Goal: Transaction & Acquisition: Subscribe to service/newsletter

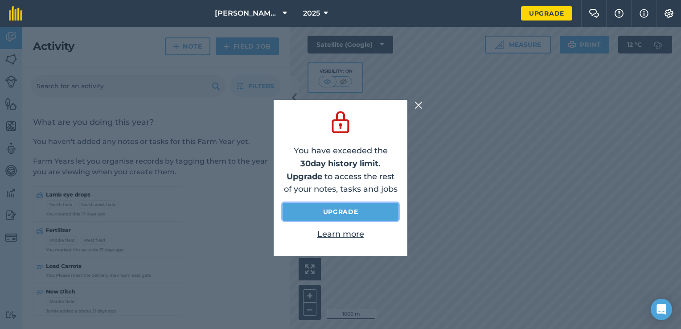
click at [356, 207] on link "Upgrade" at bounding box center [341, 212] width 116 height 18
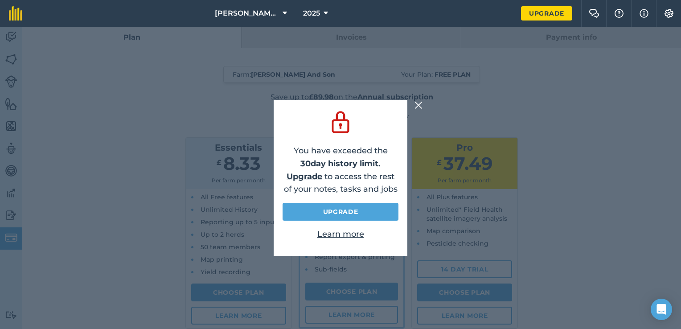
click at [418, 108] on img at bounding box center [419, 105] width 8 height 11
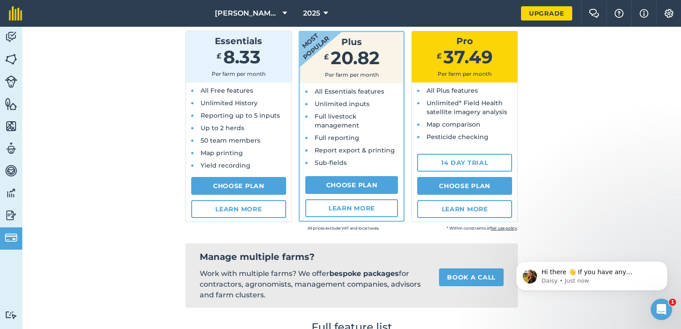
scroll to position [114, 0]
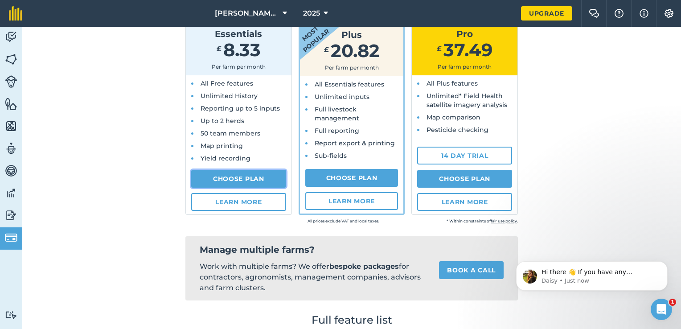
click at [227, 178] on link "Choose Plan" at bounding box center [238, 179] width 95 height 18
select select "GB"
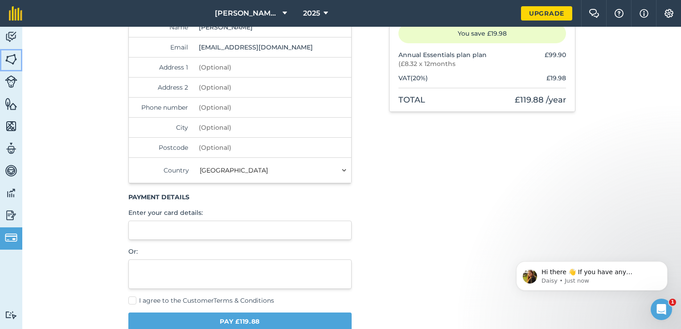
click at [10, 59] on img at bounding box center [11, 59] width 12 height 13
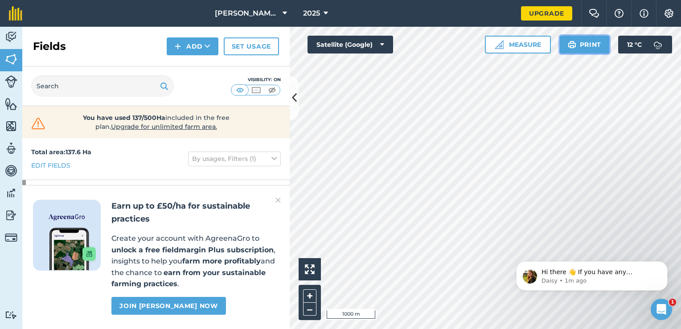
click at [580, 45] on button "Print" at bounding box center [585, 45] width 50 height 18
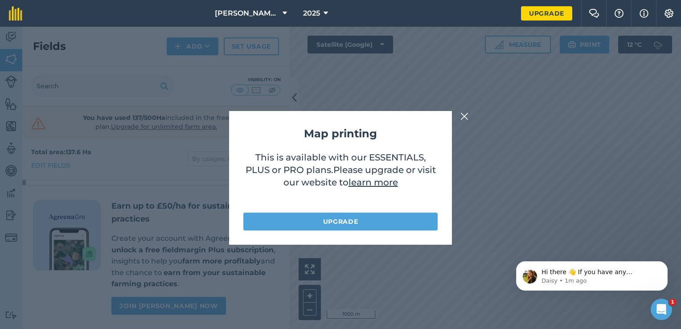
click at [466, 115] on img at bounding box center [465, 116] width 8 height 11
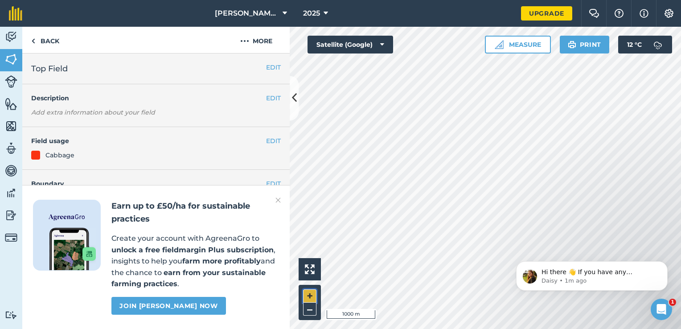
click at [309, 297] on button "+" at bounding box center [309, 295] width 13 height 13
click at [313, 309] on button "–" at bounding box center [309, 309] width 13 height 13
click at [311, 310] on button "–" at bounding box center [309, 309] width 13 height 13
click at [310, 294] on button "+" at bounding box center [309, 295] width 13 height 13
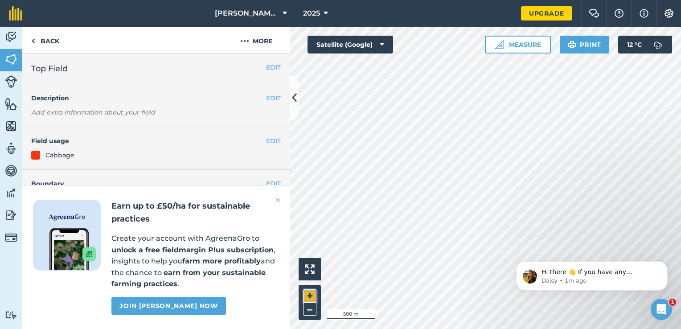
click at [309, 297] on button "+" at bounding box center [309, 295] width 13 height 13
click at [362, 49] on div "Hello i 100 m + – Satellite (Google) Measure Print 12 ° C" at bounding box center [485, 178] width 391 height 302
click at [387, 53] on div "Hello i 100 m + – Satellite (Google) Measure Print 12 ° C" at bounding box center [485, 178] width 391 height 302
click at [346, 44] on button "Satellite (Google)" at bounding box center [351, 45] width 86 height 18
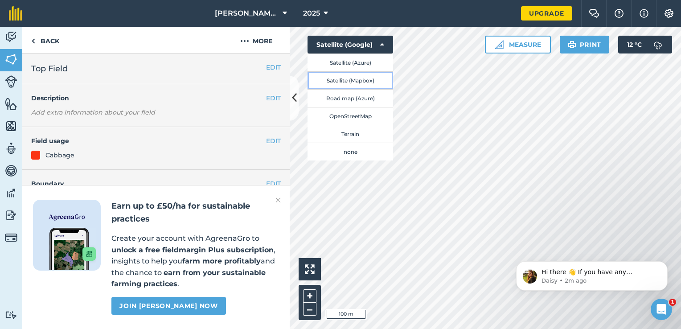
click at [348, 82] on button "Satellite (Mapbox)" at bounding box center [351, 80] width 86 height 18
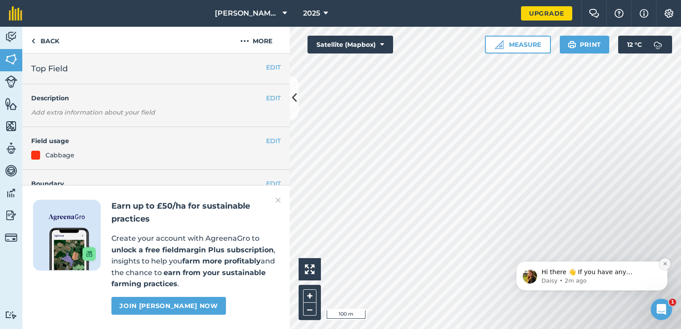
click at [666, 266] on button "Dismiss notification" at bounding box center [665, 264] width 12 height 12
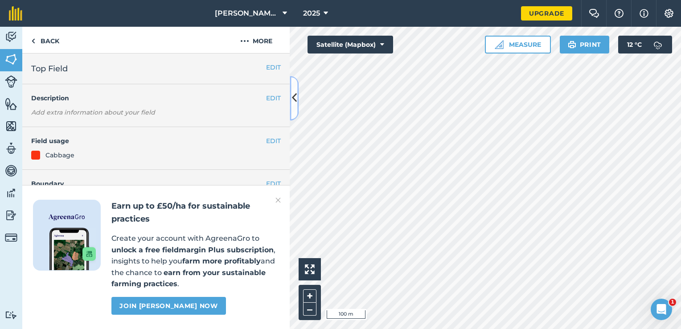
click at [296, 110] on button at bounding box center [294, 98] width 9 height 45
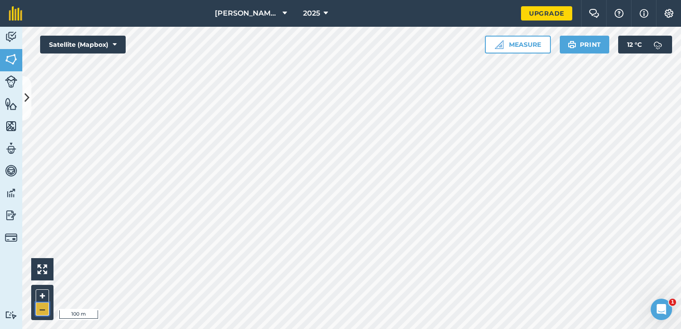
click at [42, 308] on button "–" at bounding box center [42, 309] width 13 height 13
click at [41, 295] on button "+" at bounding box center [42, 295] width 13 height 13
click at [313, 19] on button "2025" at bounding box center [316, 13] width 32 height 27
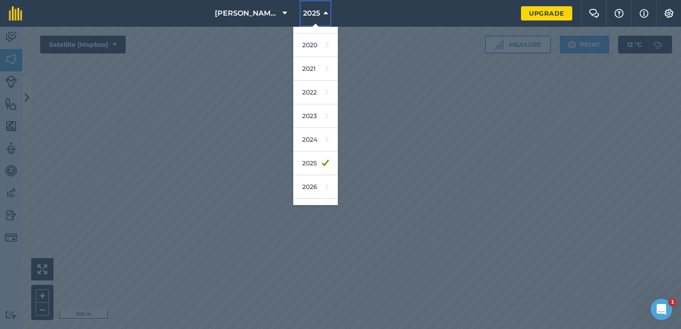
scroll to position [41, 0]
click at [371, 14] on nav "[PERSON_NAME] And Son 2025 2018 2019 2020 2021 2022 2023 2024 2025 2026 2027" at bounding box center [276, 13] width 490 height 27
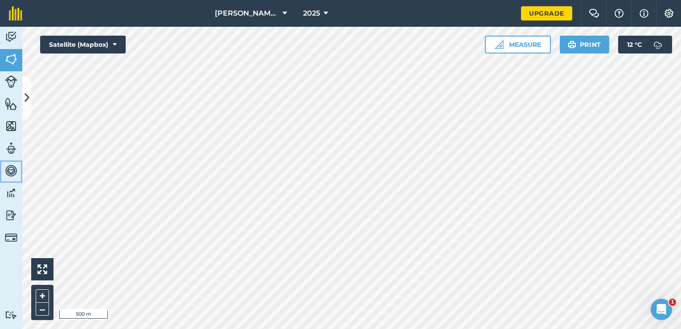
click at [12, 169] on img at bounding box center [11, 170] width 12 height 13
click at [13, 168] on img at bounding box center [11, 170] width 12 height 13
click at [8, 125] on img at bounding box center [11, 125] width 12 height 13
click at [11, 154] on img at bounding box center [11, 148] width 12 height 13
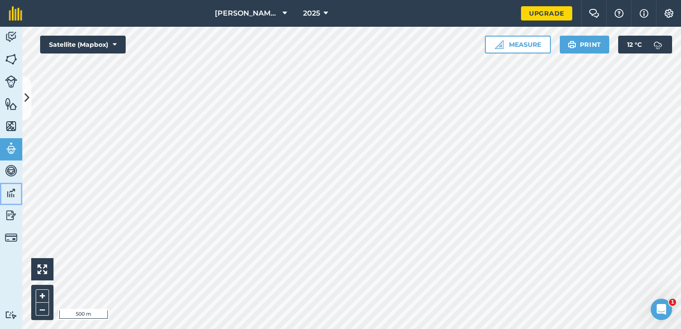
click at [10, 198] on img at bounding box center [11, 192] width 12 height 13
click at [9, 212] on img at bounding box center [11, 215] width 12 height 13
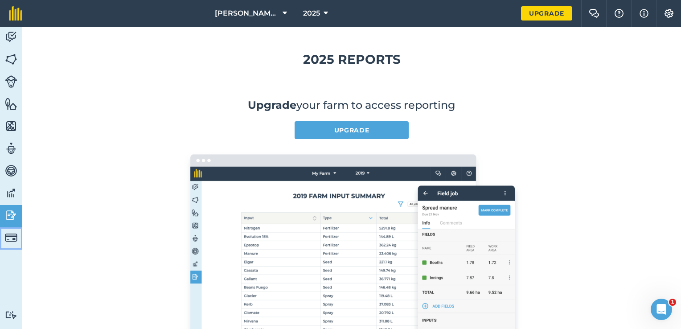
click at [4, 235] on link "Billing" at bounding box center [11, 238] width 22 height 22
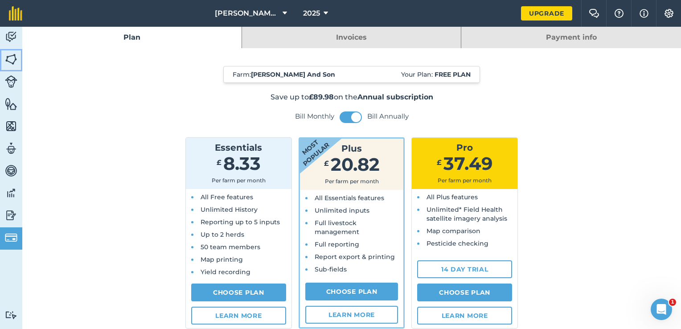
click at [9, 59] on img at bounding box center [11, 59] width 12 height 13
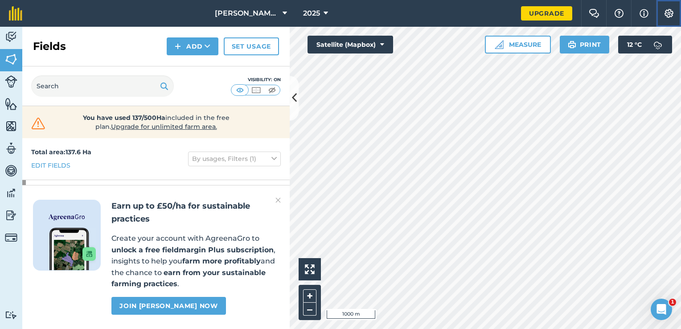
drag, startPoint x: 661, startPoint y: 13, endPoint x: 646, endPoint y: 12, distance: 15.6
click at [646, 12] on header "[PERSON_NAME] And Son 2025 Upgrade Farm Chat Help Info Settings" at bounding box center [340, 13] width 681 height 27
click at [667, 9] on img at bounding box center [669, 13] width 11 height 9
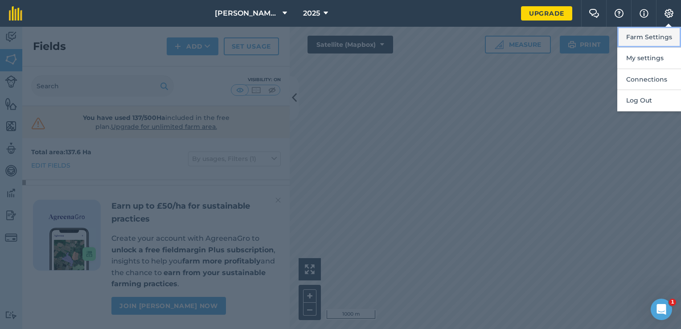
click at [663, 37] on button "Farm Settings" at bounding box center [650, 37] width 64 height 21
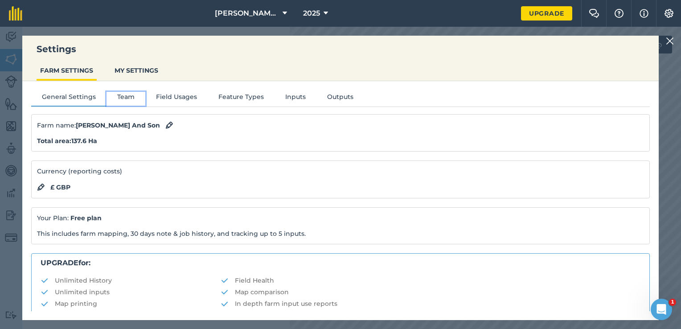
click at [131, 96] on button "Team" at bounding box center [126, 98] width 39 height 13
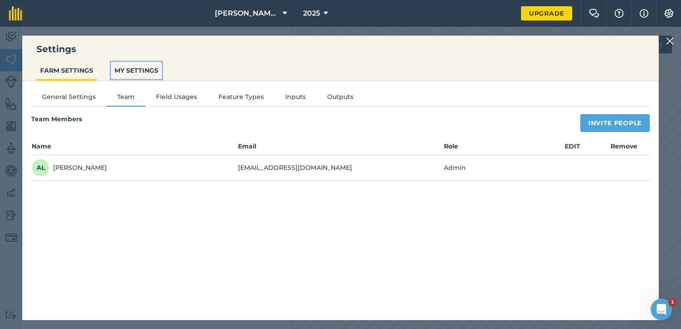
click at [135, 74] on button "MY SETTINGS" at bounding box center [136, 70] width 51 height 17
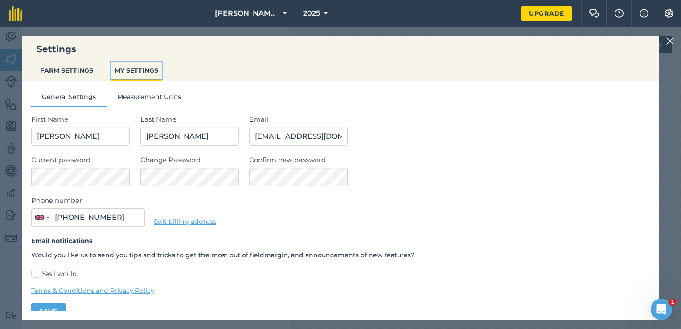
type input "07507 266502"
click at [670, 39] on img at bounding box center [670, 41] width 8 height 11
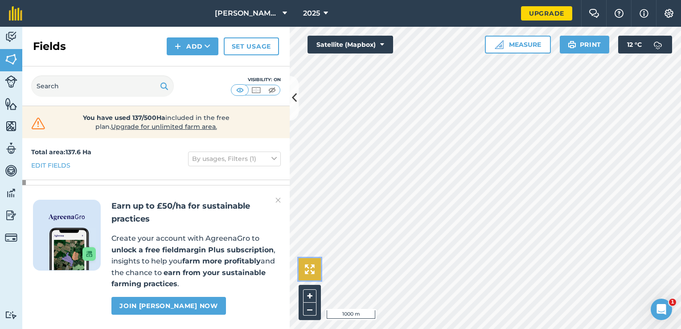
click at [304, 271] on button at bounding box center [310, 269] width 22 height 22
click at [277, 268] on div "Activity Fields Livestock Features Maps Team Vehicles Data Reporting Billing Tu…" at bounding box center [340, 178] width 681 height 302
click at [310, 299] on button "+" at bounding box center [309, 295] width 13 height 13
click at [681, 171] on html "[PERSON_NAME] And Son 2025 Upgrade Farm Chat Help Info Settings Map printing is…" at bounding box center [340, 164] width 681 height 329
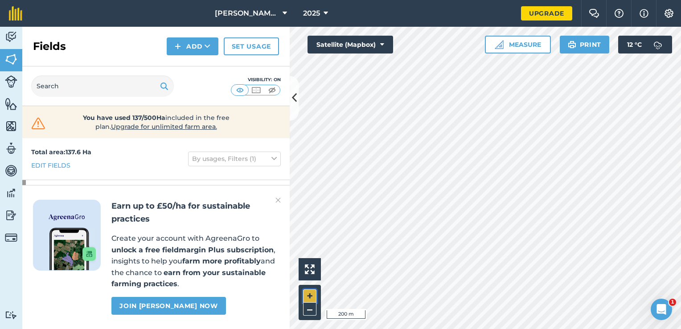
click at [306, 300] on button "+" at bounding box center [309, 295] width 13 height 13
click at [306, 308] on button "–" at bounding box center [309, 309] width 13 height 13
click at [681, 149] on html "[PERSON_NAME] And Son 2025 Upgrade Farm Chat Help Info Settings Map printing is…" at bounding box center [340, 164] width 681 height 329
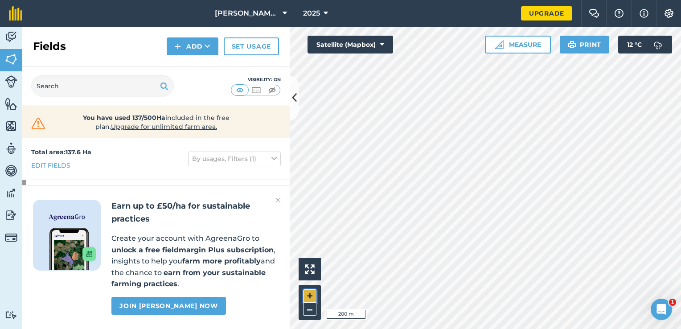
click at [310, 294] on button "+" at bounding box center [309, 295] width 13 height 13
click at [310, 310] on button "–" at bounding box center [309, 309] width 13 height 13
click at [311, 295] on button "+" at bounding box center [309, 295] width 13 height 13
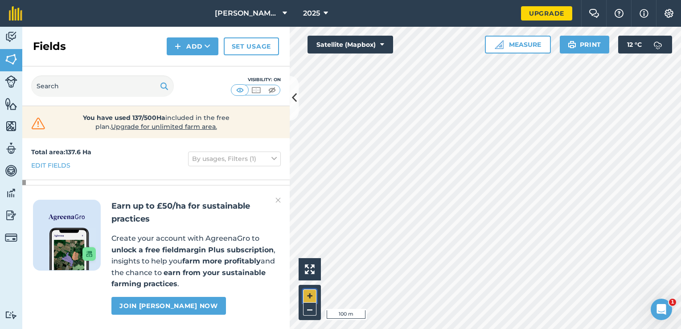
click at [311, 295] on button "+" at bounding box center [309, 295] width 13 height 13
click at [310, 313] on button "–" at bounding box center [309, 309] width 13 height 13
click at [179, 50] on img at bounding box center [178, 46] width 6 height 11
click at [186, 67] on link "Draw" at bounding box center [192, 67] width 49 height 20
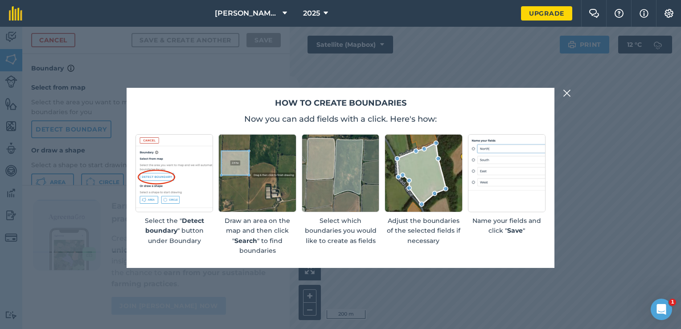
click at [569, 95] on img at bounding box center [567, 93] width 8 height 11
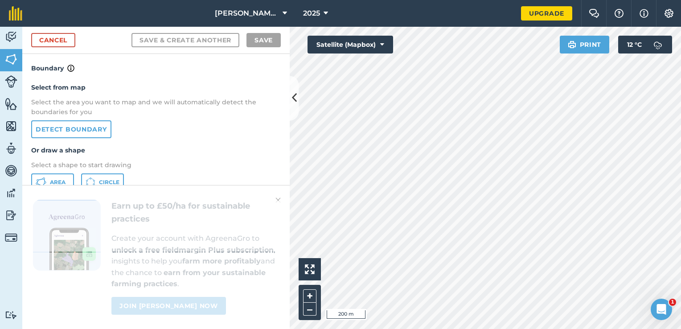
click at [311, 289] on div "+ –" at bounding box center [310, 302] width 22 height 35
click at [312, 293] on button "+" at bounding box center [309, 295] width 13 height 13
click at [55, 179] on span "Area" at bounding box center [58, 182] width 16 height 7
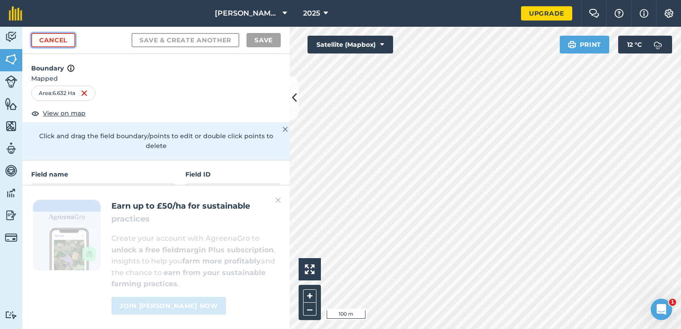
click at [62, 33] on link "Cancel" at bounding box center [53, 40] width 44 height 14
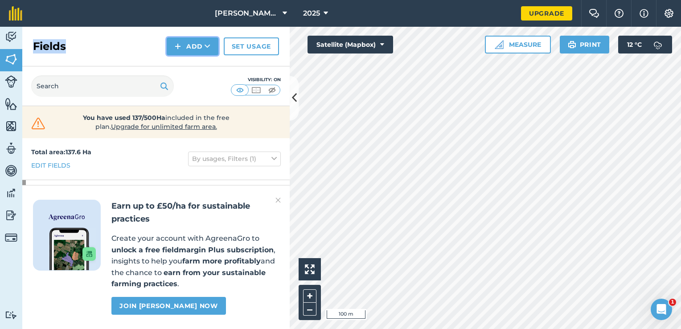
drag, startPoint x: 62, startPoint y: 33, endPoint x: 187, endPoint y: 48, distance: 126.5
click at [187, 48] on button "Add" at bounding box center [193, 46] width 52 height 18
click at [189, 66] on link "Draw" at bounding box center [192, 67] width 49 height 20
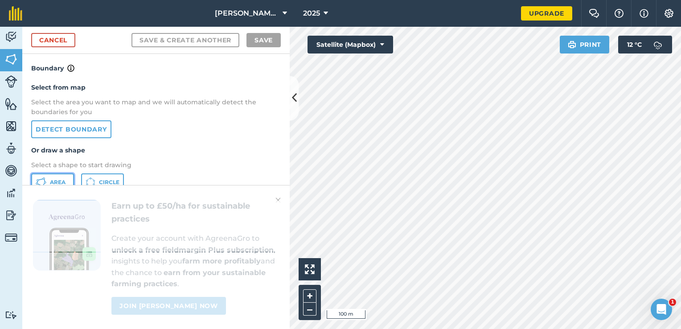
click at [54, 179] on span "Area" at bounding box center [58, 182] width 16 height 7
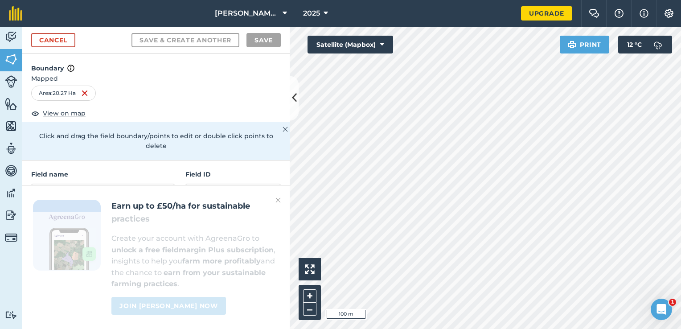
drag, startPoint x: 287, startPoint y: 125, endPoint x: 215, endPoint y: 161, distance: 80.4
click at [215, 169] on h4 "Field ID" at bounding box center [232, 174] width 95 height 10
click at [132, 184] on input "text" at bounding box center [103, 193] width 144 height 19
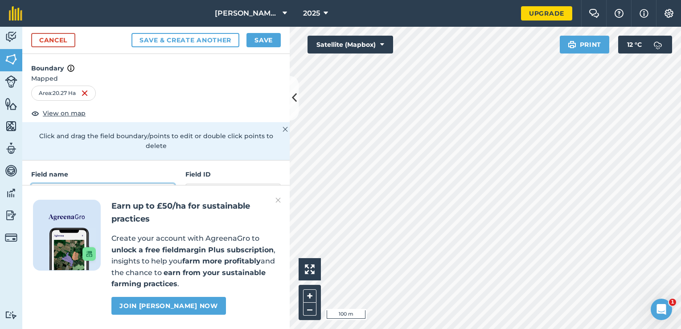
type input "bottom [PERSON_NAME]"
click at [199, 184] on input "text" at bounding box center [232, 193] width 95 height 19
type input "1"
click at [278, 202] on img at bounding box center [278, 200] width 5 height 11
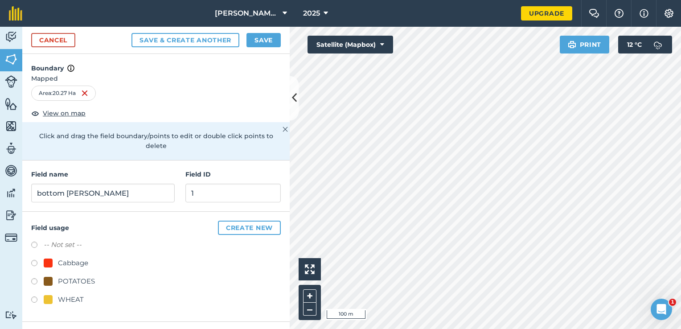
click at [63, 294] on div "WHEAT" at bounding box center [71, 299] width 26 height 11
radio input "true"
click at [63, 294] on div "WHEAT" at bounding box center [71, 299] width 26 height 11
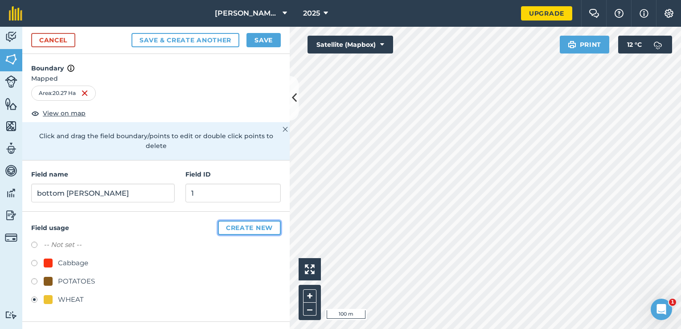
click at [241, 221] on button "Create new" at bounding box center [249, 228] width 63 height 14
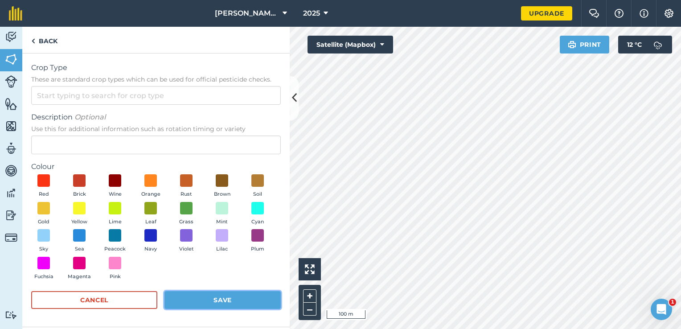
click at [191, 301] on button "Save" at bounding box center [223, 300] width 116 height 18
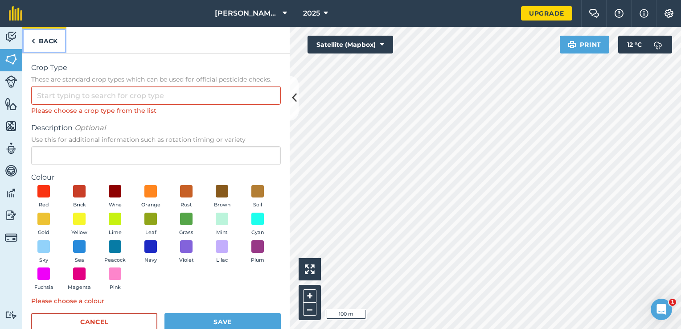
click at [47, 41] on link "Back" at bounding box center [44, 40] width 44 height 26
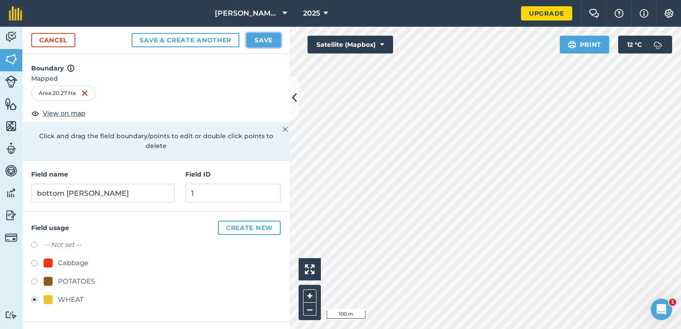
click at [271, 39] on button "Save" at bounding box center [264, 40] width 34 height 14
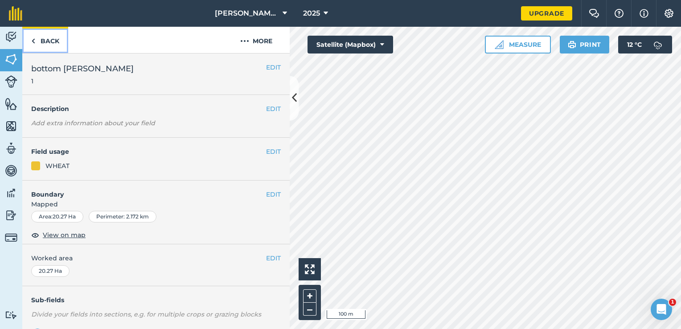
click at [48, 43] on link "Back" at bounding box center [45, 40] width 46 height 26
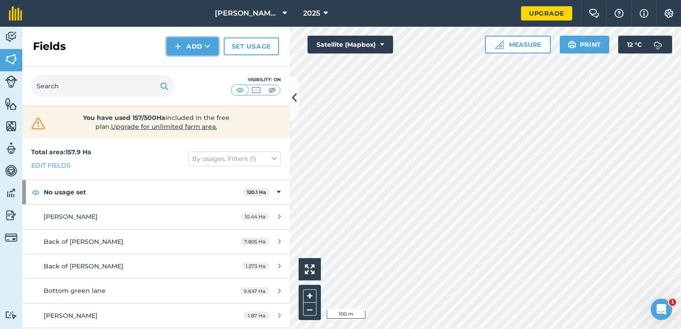
click at [212, 48] on button "Add" at bounding box center [193, 46] width 52 height 18
click at [212, 48] on button "Add Draw Import" at bounding box center [193, 46] width 52 height 18
click at [209, 49] on icon at bounding box center [208, 46] width 6 height 9
click at [193, 87] on link "Import" at bounding box center [192, 87] width 49 height 20
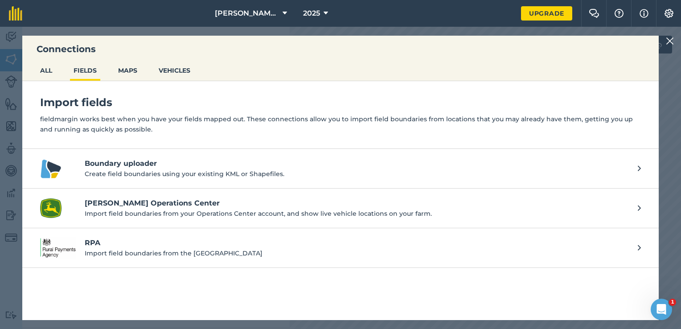
click at [140, 163] on h4 "Boundary uploader" at bounding box center [357, 163] width 544 height 11
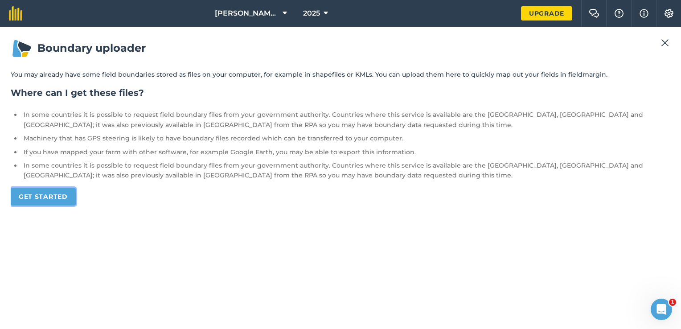
click at [58, 198] on link "Get started" at bounding box center [43, 197] width 65 height 18
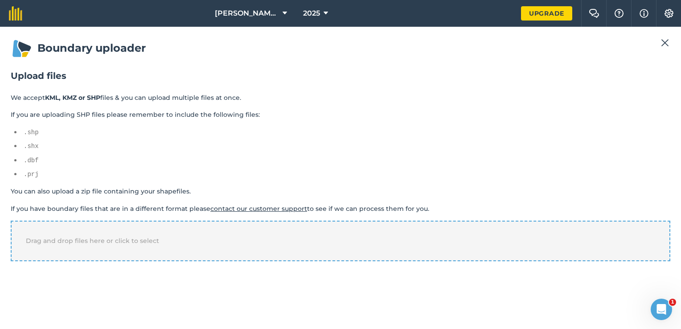
click at [80, 244] on div "Drag and drop files here or click to select" at bounding box center [341, 241] width 660 height 40
click at [660, 44] on button at bounding box center [665, 42] width 11 height 11
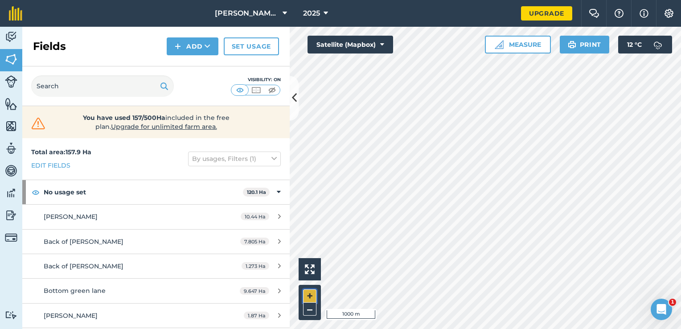
click at [312, 295] on button "+" at bounding box center [309, 295] width 13 height 13
click at [170, 225] on div "Activity Fields Livestock Features Maps Team Vehicles Data Reporting Billing Tu…" at bounding box center [340, 178] width 681 height 302
click at [191, 47] on button "Add" at bounding box center [193, 46] width 52 height 18
click at [193, 61] on link "Draw" at bounding box center [192, 67] width 49 height 20
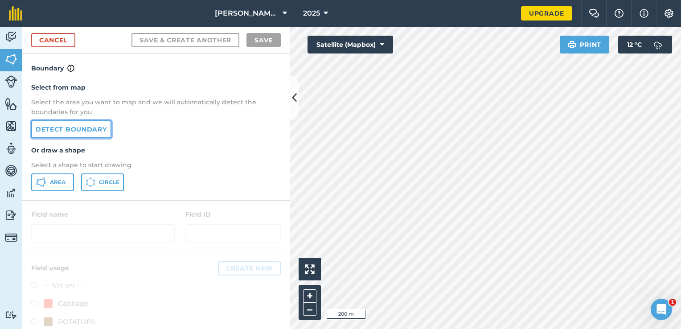
click at [84, 127] on link "Detect boundary" at bounding box center [71, 129] width 80 height 18
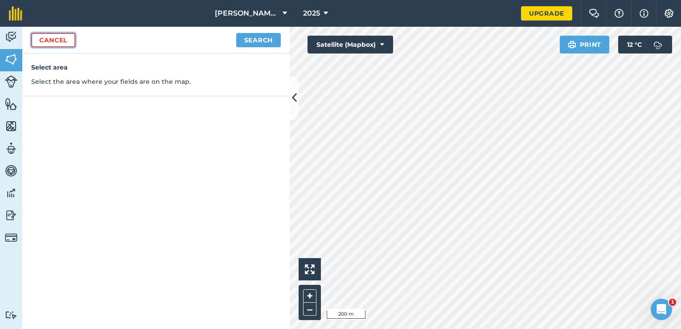
click at [57, 42] on link "Cancel" at bounding box center [53, 40] width 44 height 14
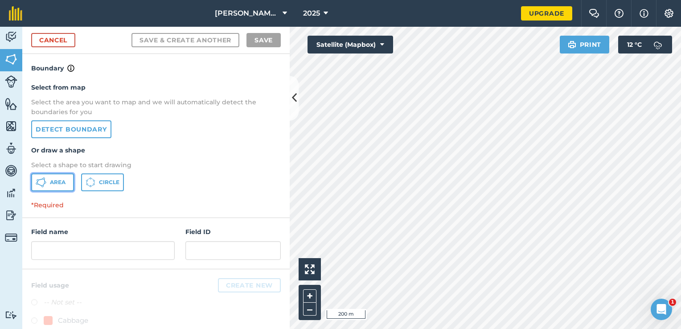
click at [58, 176] on button "Area" at bounding box center [52, 182] width 43 height 18
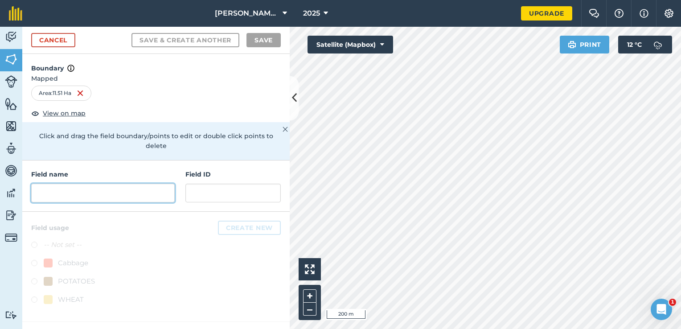
click at [96, 184] on input "text" at bounding box center [103, 193] width 144 height 19
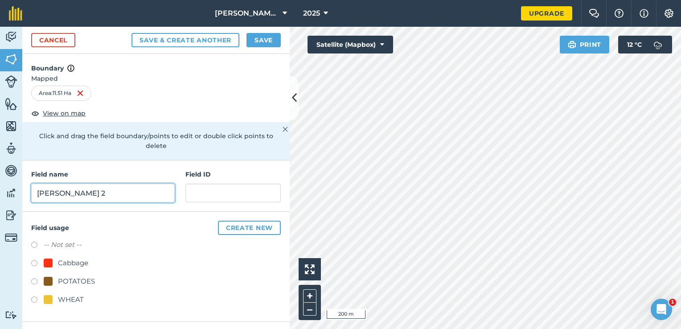
type input "[PERSON_NAME] 2"
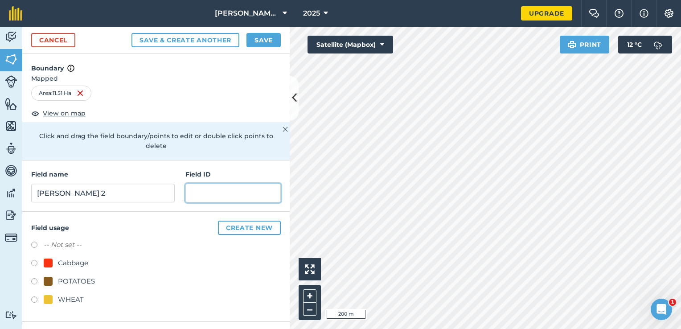
click at [215, 184] on input "text" at bounding box center [232, 193] width 95 height 19
type input "2"
click at [108, 221] on h4 "Field usage Create new" at bounding box center [156, 228] width 250 height 14
click at [259, 40] on button "Save" at bounding box center [264, 40] width 34 height 14
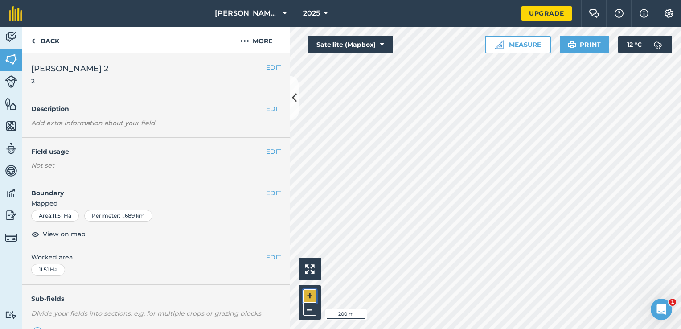
click at [309, 298] on button "+" at bounding box center [309, 295] width 13 height 13
click at [430, 329] on html "[PERSON_NAME] And Son 2025 Upgrade Farm Chat Help Info Settings Map printing is…" at bounding box center [340, 164] width 681 height 329
click at [426, 329] on html "[PERSON_NAME] And Son 2025 Upgrade Farm Chat Help Info Settings Map printing is…" at bounding box center [340, 164] width 681 height 329
click at [337, 12] on div "[PERSON_NAME] And Son 2025 Upgrade Farm Chat Help Info Settings Map printing is…" at bounding box center [340, 164] width 681 height 329
click at [335, 46] on button "Satellite (Mapbox)" at bounding box center [351, 45] width 86 height 18
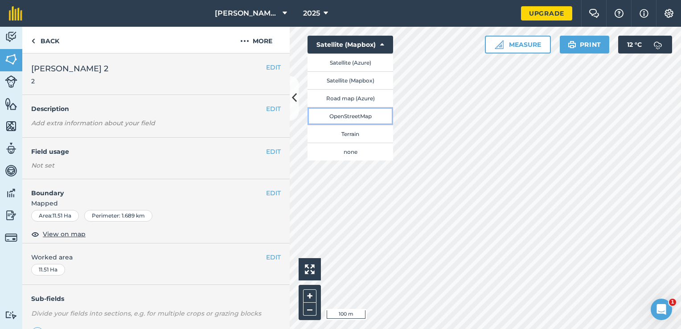
click at [348, 113] on button "OpenStreetMap" at bounding box center [351, 116] width 86 height 18
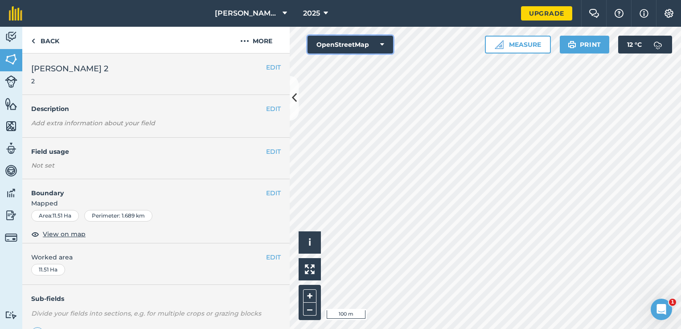
click at [372, 44] on button "OpenStreetMap" at bounding box center [351, 45] width 86 height 18
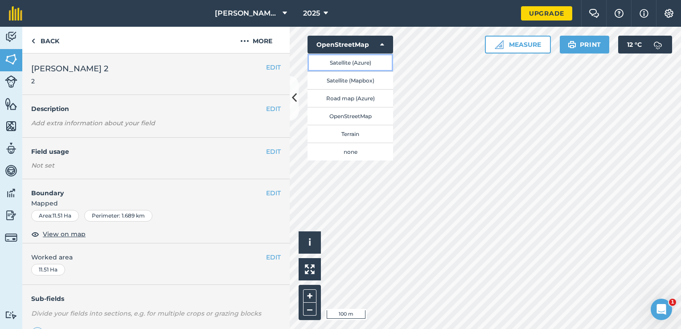
click at [342, 62] on button "Satellite (Azure)" at bounding box center [351, 63] width 86 height 18
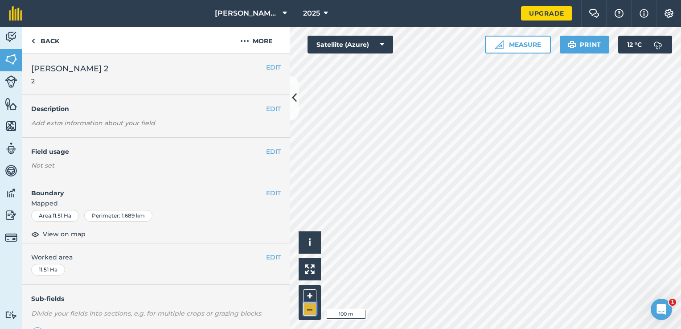
click at [311, 311] on button "–" at bounding box center [309, 309] width 13 height 13
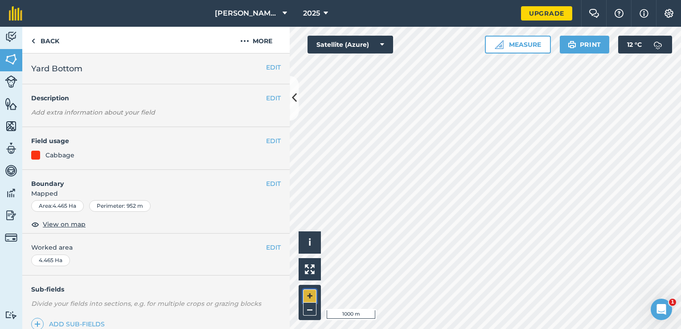
click at [309, 294] on button "+" at bounding box center [309, 295] width 13 height 13
click at [305, 270] on img at bounding box center [310, 269] width 10 height 10
click at [367, 45] on button "Satellite (Azure)" at bounding box center [351, 45] width 86 height 18
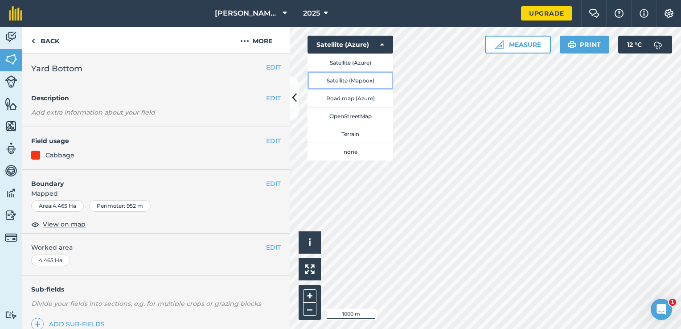
click at [365, 79] on button "Satellite (Mapbox)" at bounding box center [351, 80] width 86 height 18
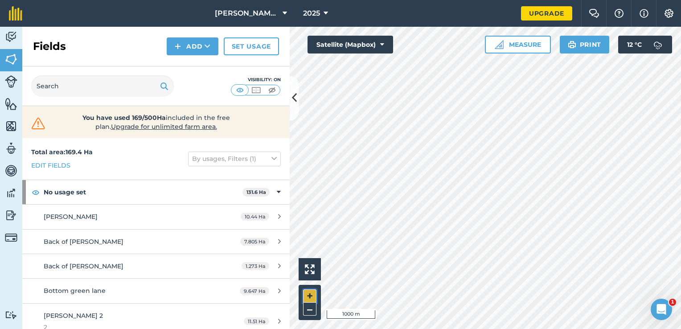
click at [312, 294] on button "+" at bounding box center [309, 295] width 13 height 13
click at [254, 93] on img at bounding box center [256, 90] width 11 height 9
click at [277, 86] on button at bounding box center [272, 90] width 16 height 10
click at [256, 88] on img at bounding box center [256, 90] width 11 height 9
click at [305, 311] on button "–" at bounding box center [309, 309] width 13 height 13
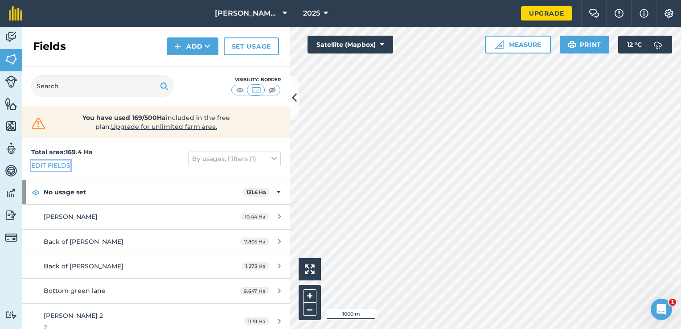
click at [59, 163] on link "Edit fields" at bounding box center [50, 166] width 39 height 10
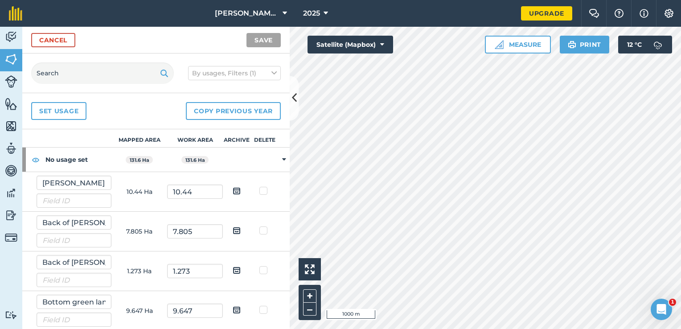
click at [59, 163] on strong "No usage set" at bounding box center [78, 160] width 66 height 24
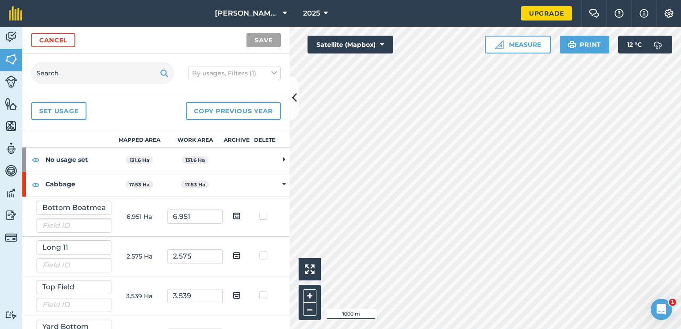
click at [70, 156] on strong "No usage set" at bounding box center [78, 160] width 66 height 24
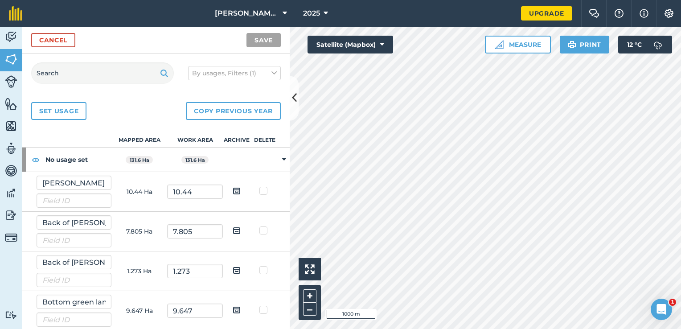
click at [106, 112] on div "Set usage Copy previous year" at bounding box center [156, 111] width 268 height 36
click at [190, 66] on button "By usages, Filters (1)" at bounding box center [234, 73] width 93 height 14
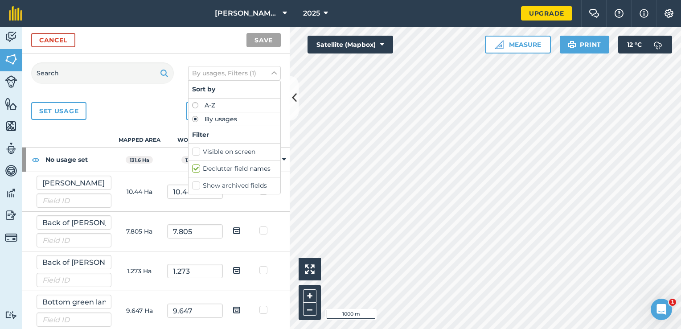
click at [175, 47] on div "Cancel Save" at bounding box center [156, 40] width 268 height 27
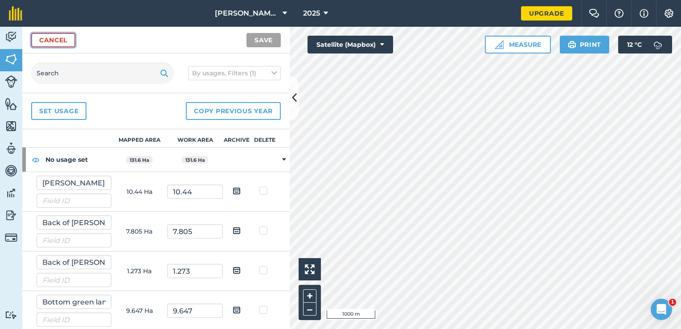
click at [63, 44] on link "Cancel" at bounding box center [53, 40] width 44 height 14
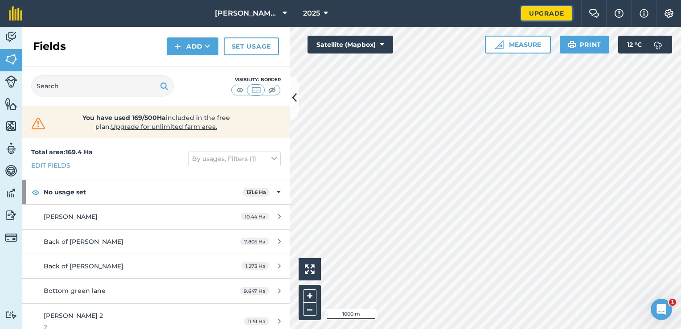
click at [527, 18] on link "Upgrade" at bounding box center [546, 13] width 51 height 14
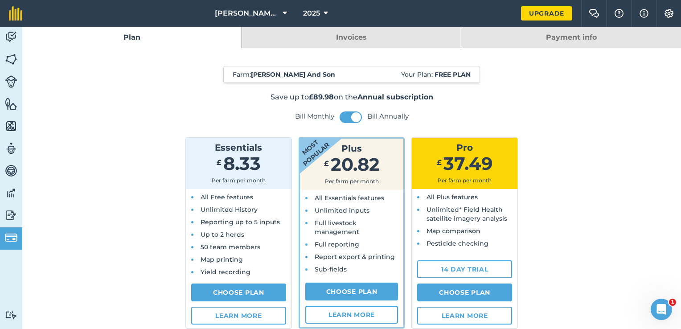
click at [246, 165] on span "8.33" at bounding box center [241, 163] width 37 height 22
click at [246, 292] on link "Choose Plan" at bounding box center [238, 293] width 95 height 18
select select "GB"
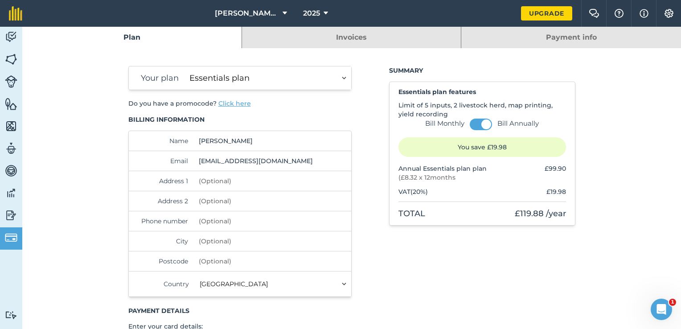
click at [261, 266] on input "Postcode" at bounding box center [256, 261] width 122 height 20
click at [483, 124] on span at bounding box center [487, 124] width 10 height 10
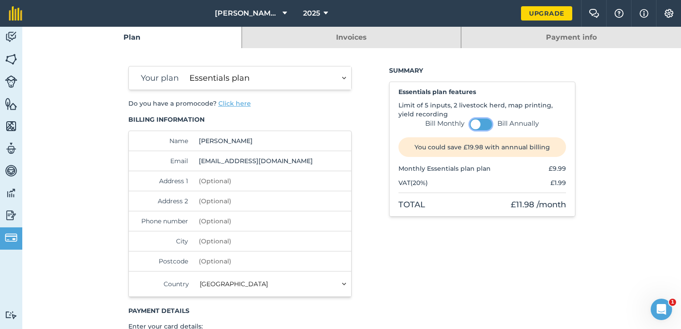
click at [483, 124] on button at bounding box center [481, 125] width 22 height 12
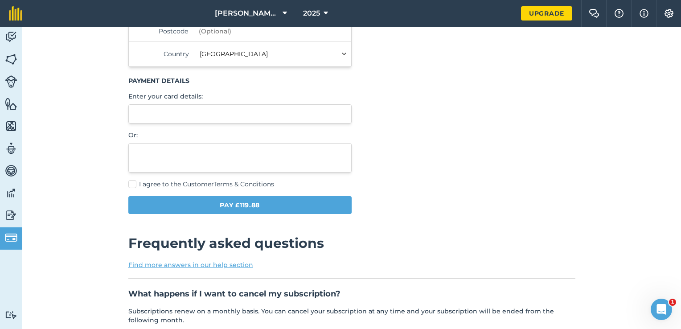
scroll to position [234, 0]
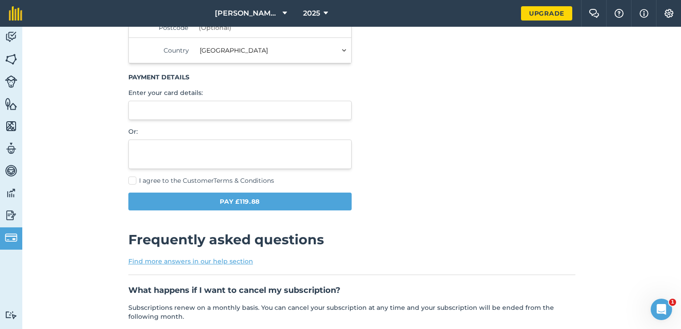
click at [149, 178] on span "I agree to the Customer Terms & Conditions" at bounding box center [206, 181] width 135 height 8
checkbox input "true"
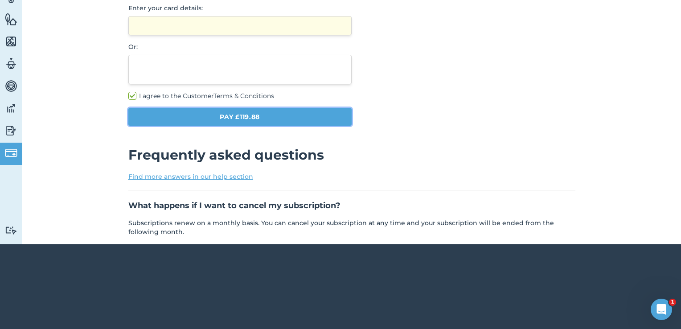
click at [307, 115] on button "Pay £119.88" at bounding box center [240, 117] width 224 height 18
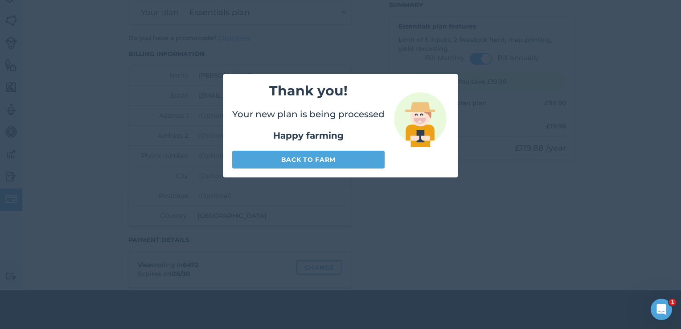
scroll to position [27, 0]
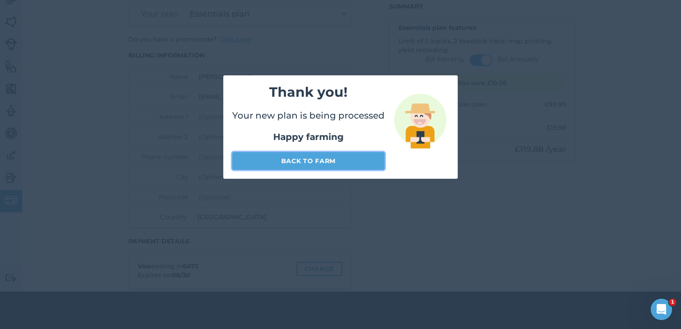
click at [288, 157] on link "Back to farm" at bounding box center [308, 161] width 152 height 18
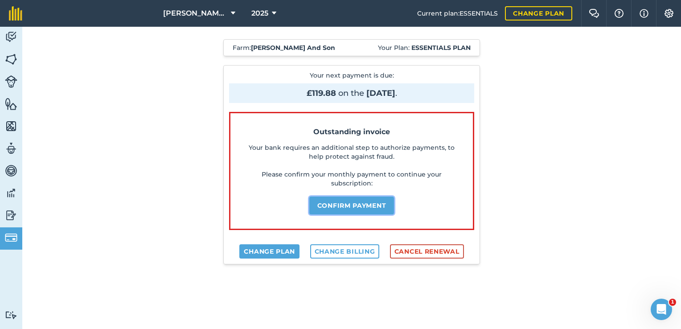
click at [360, 204] on button "Confirm payment" at bounding box center [351, 206] width 85 height 18
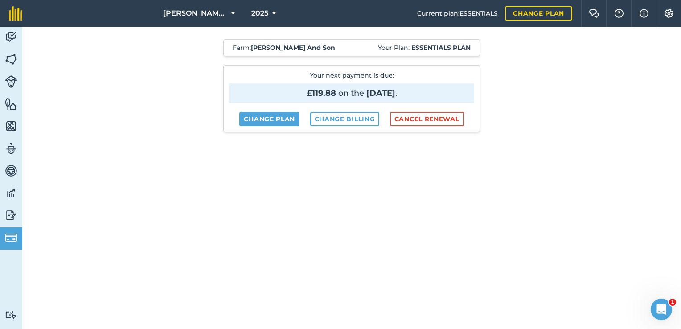
click at [423, 38] on div "Farm : [PERSON_NAME] And Son Your Plan: Essentials plan Your next payment is du…" at bounding box center [352, 272] width 454 height 503
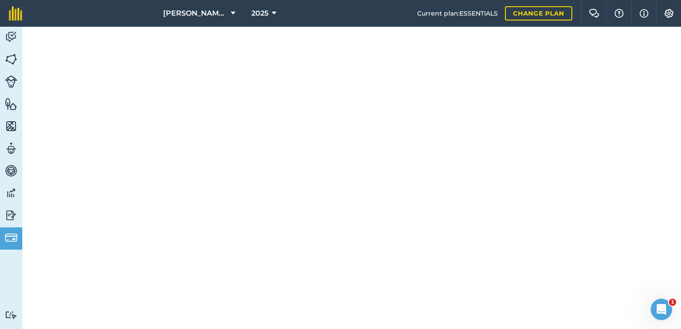
scroll to position [234, 0]
